Goal: Information Seeking & Learning: Learn about a topic

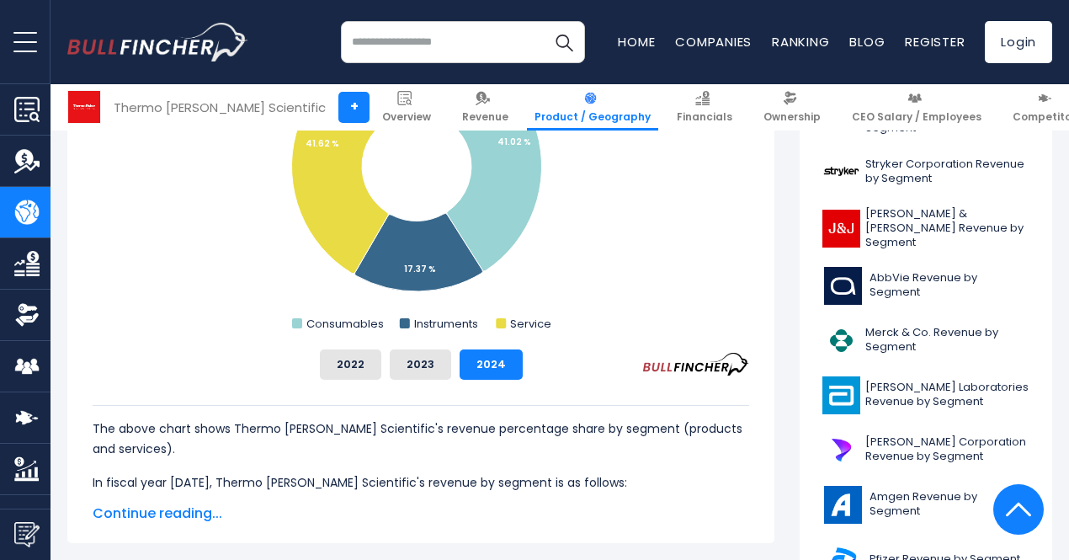
scroll to position [589, 0]
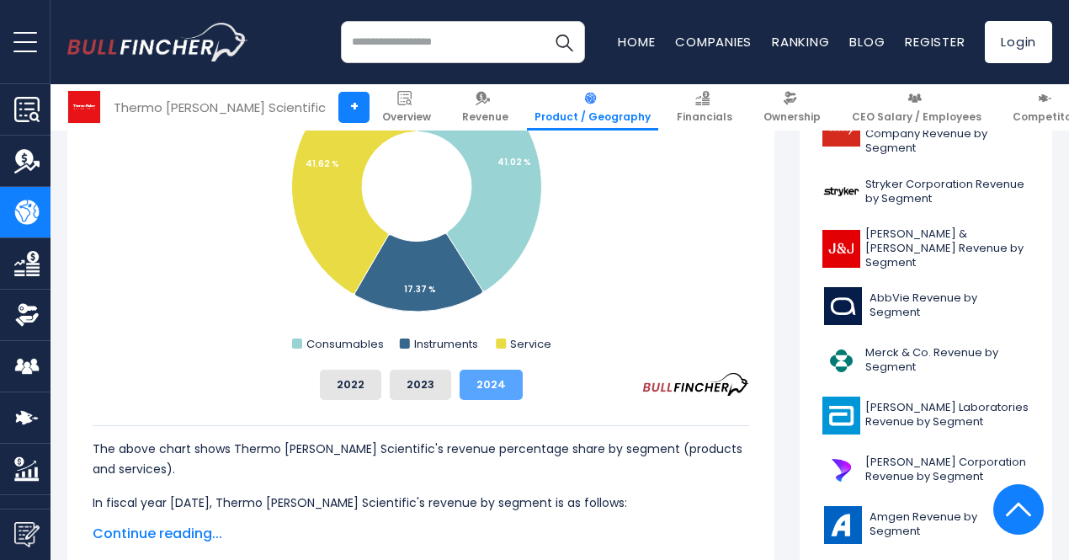
click at [477, 390] on button "2024" at bounding box center [491, 385] width 63 height 30
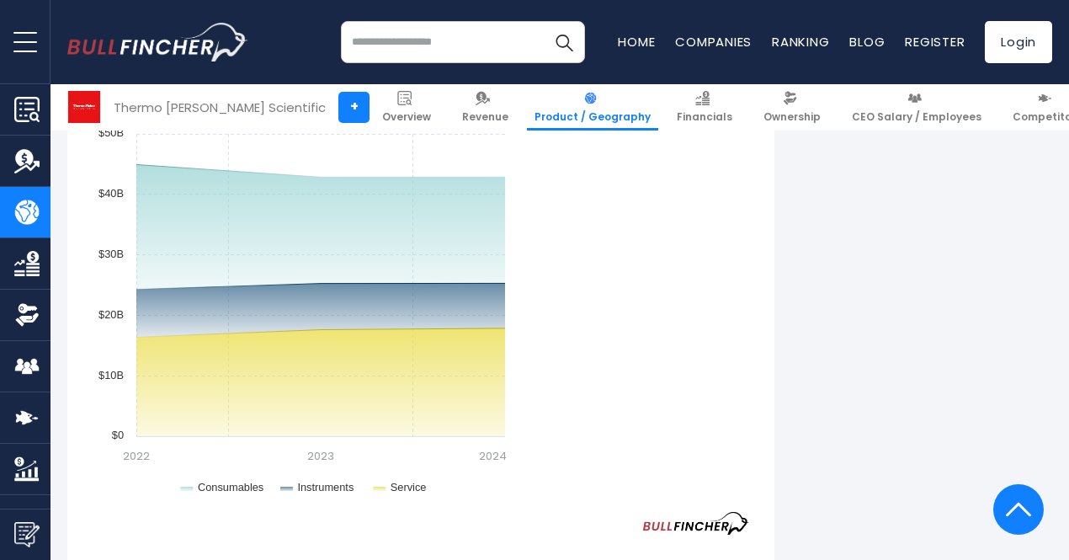
scroll to position [1179, 0]
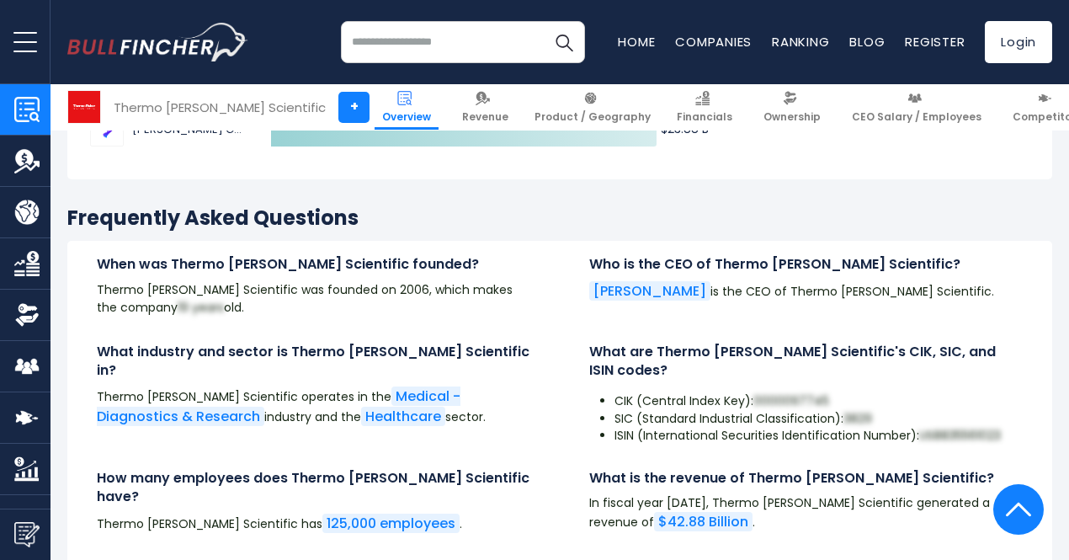
scroll to position [5052, 0]
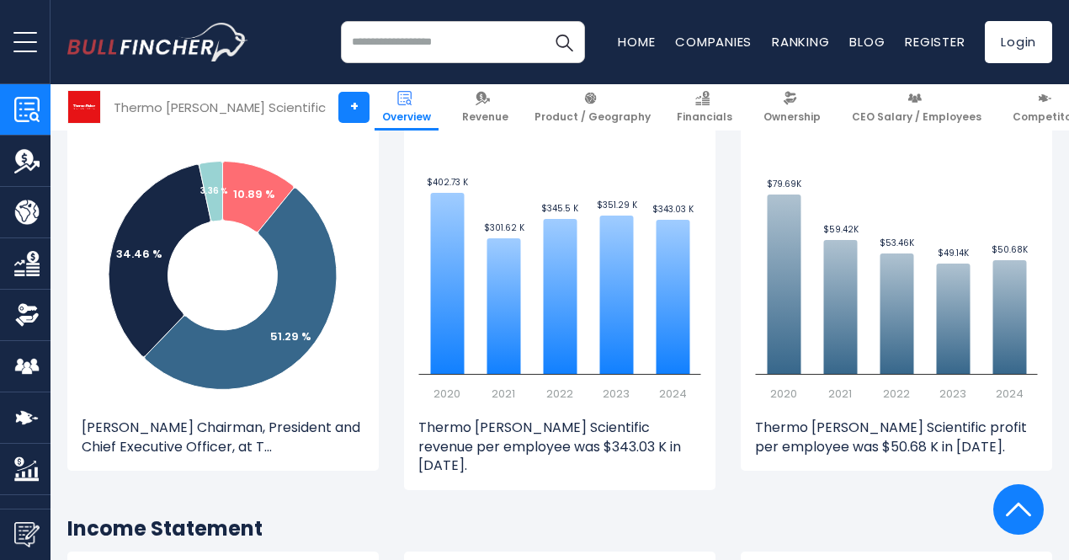
scroll to position [1852, 0]
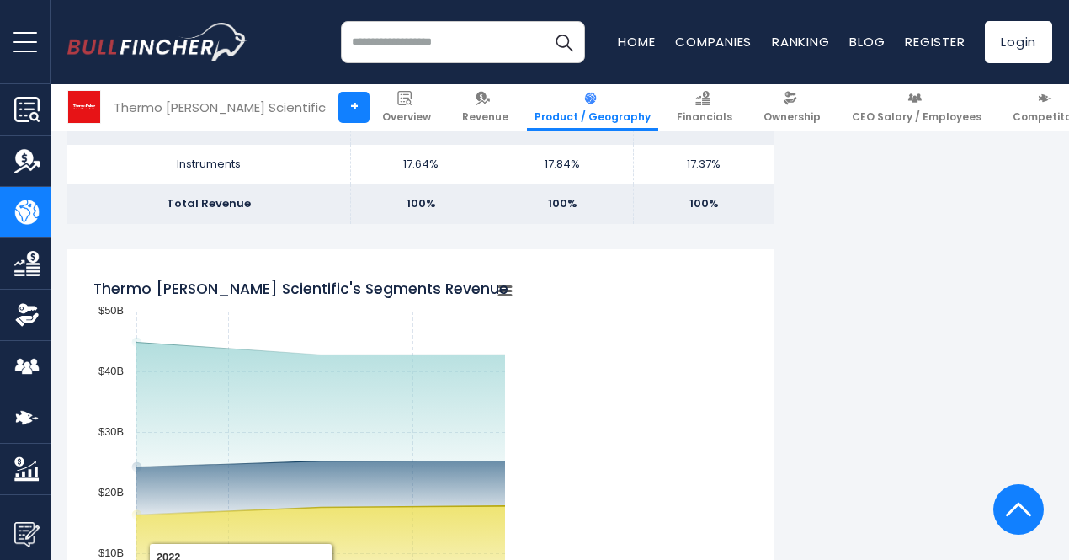
scroll to position [1095, 0]
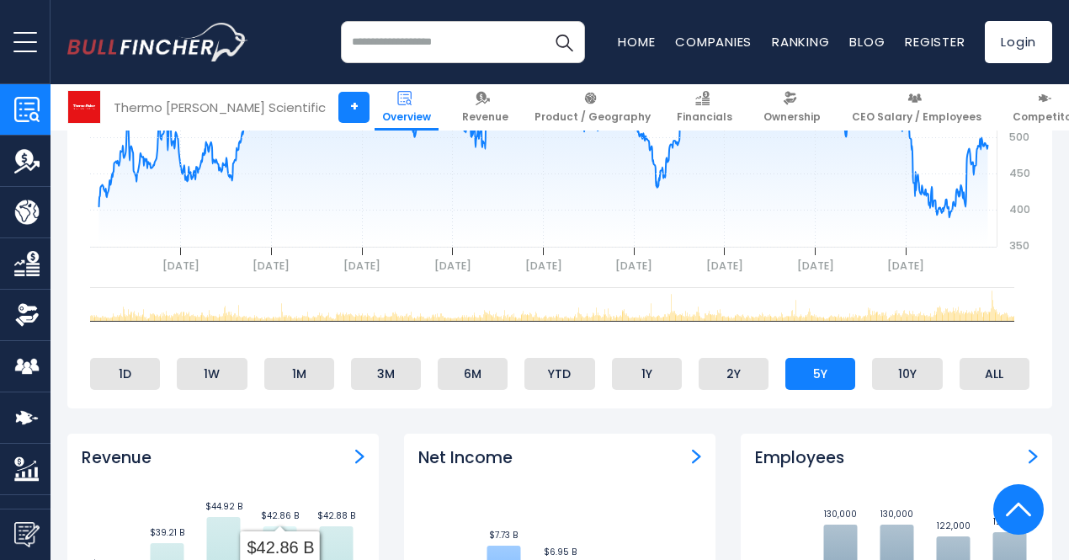
scroll to position [758, 0]
